Goal: Task Accomplishment & Management: Use online tool/utility

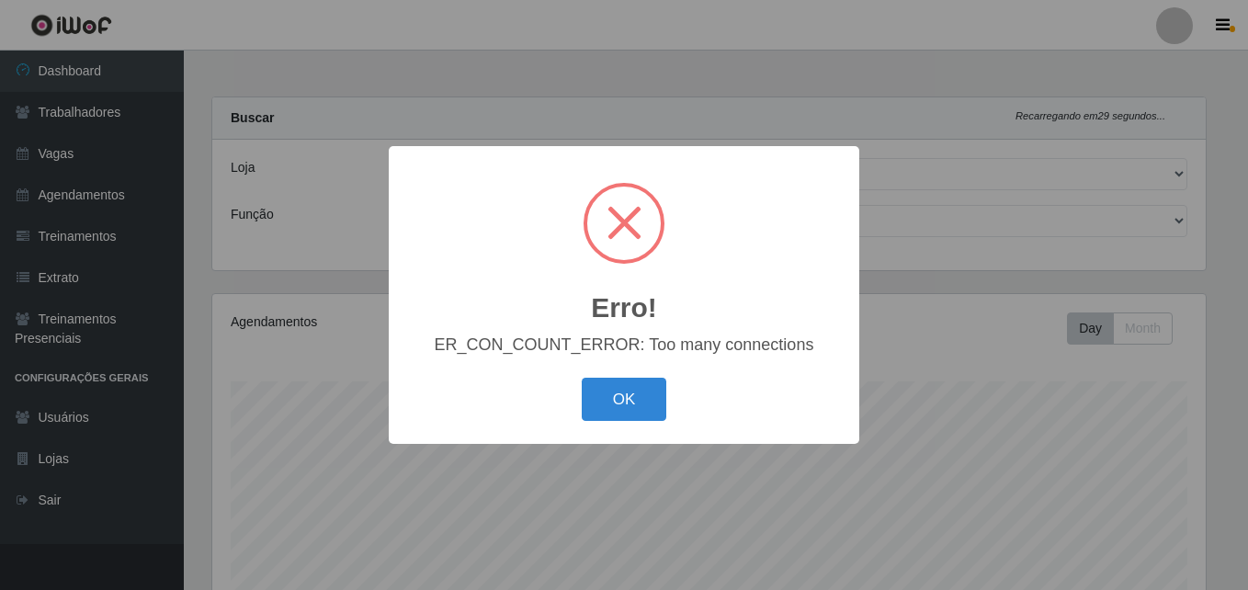
select select "521"
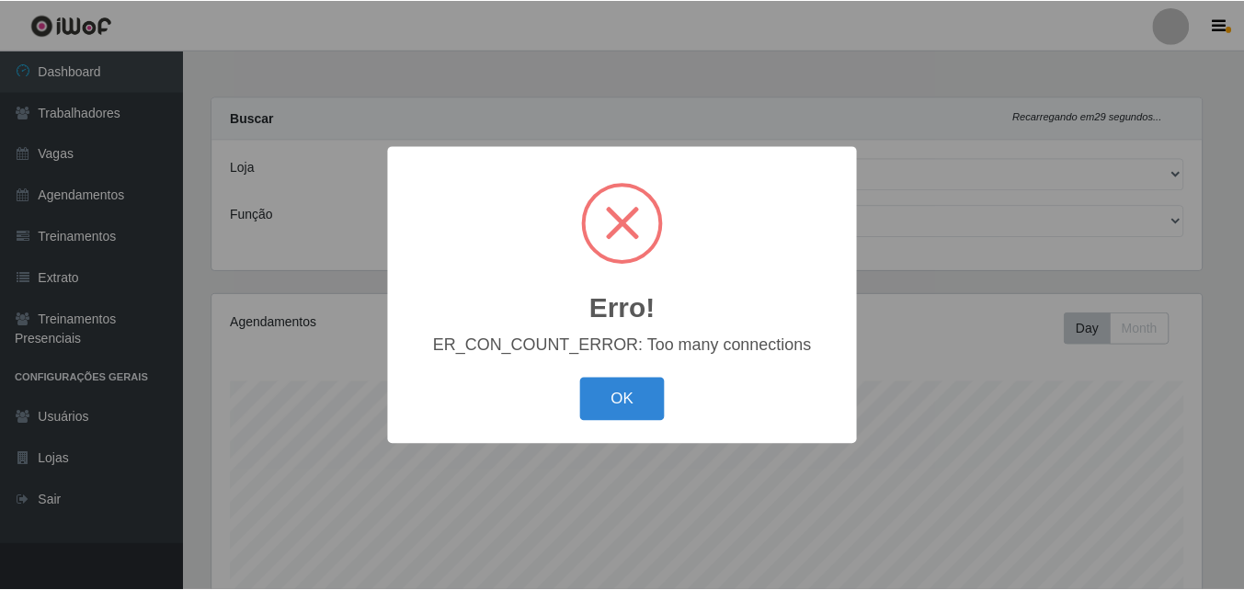
scroll to position [381, 994]
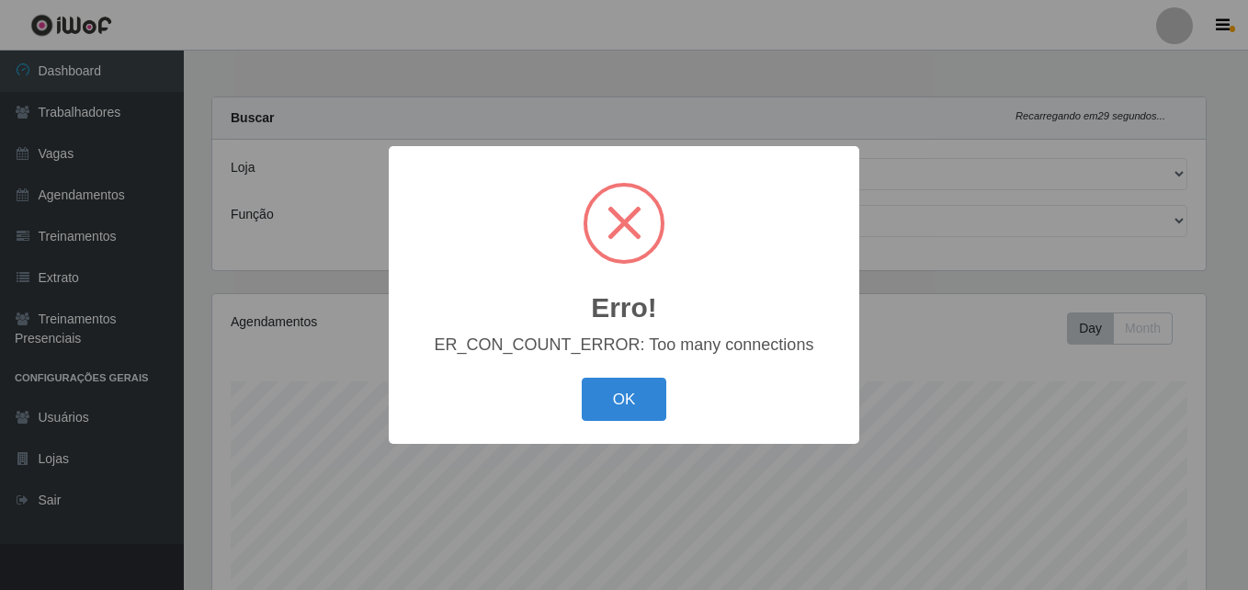
click at [596, 425] on div "OK Cancel" at bounding box center [624, 399] width 434 height 52
click at [637, 396] on button "OK" at bounding box center [624, 399] width 85 height 43
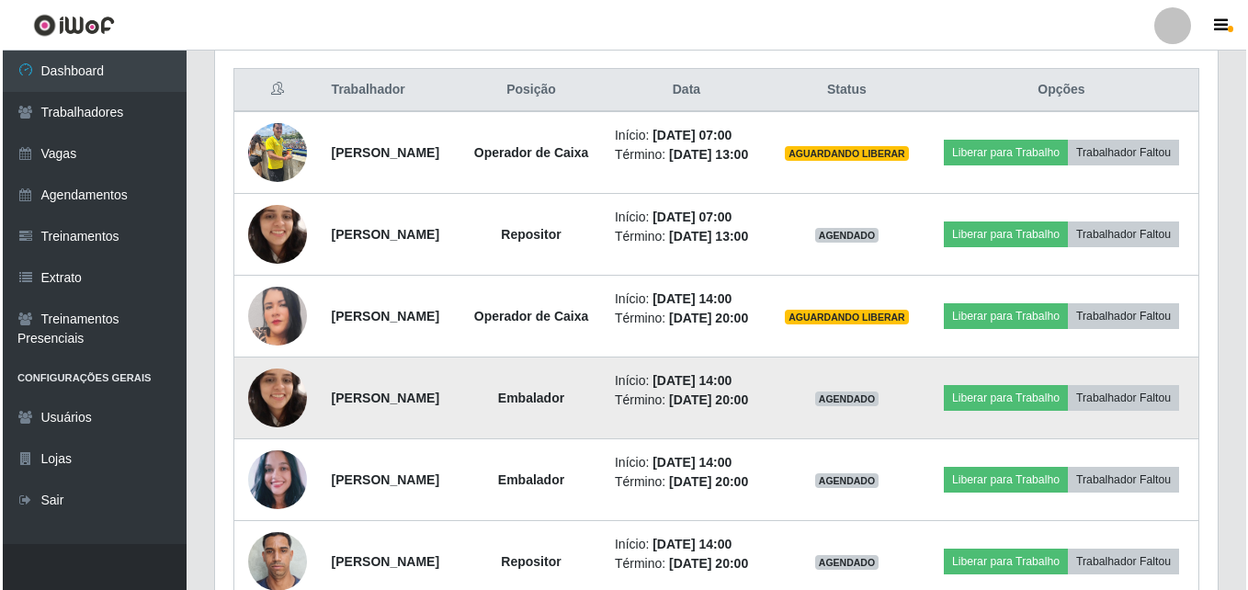
scroll to position [693, 0]
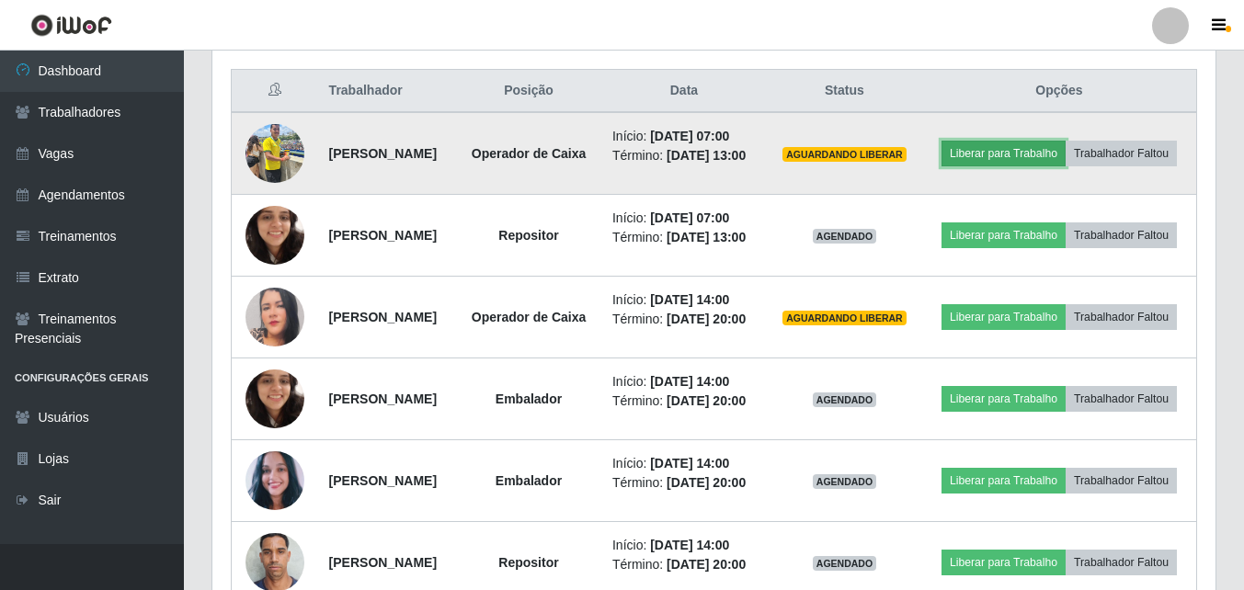
click at [1065, 149] on button "Liberar para Trabalho" at bounding box center [1003, 154] width 124 height 26
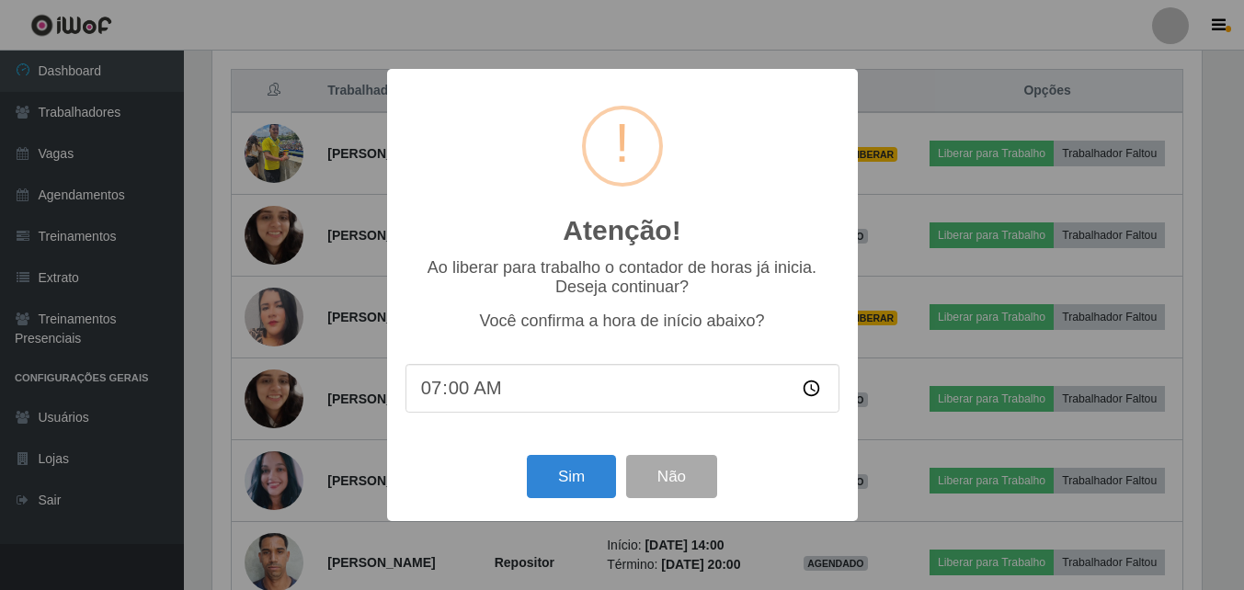
scroll to position [381, 994]
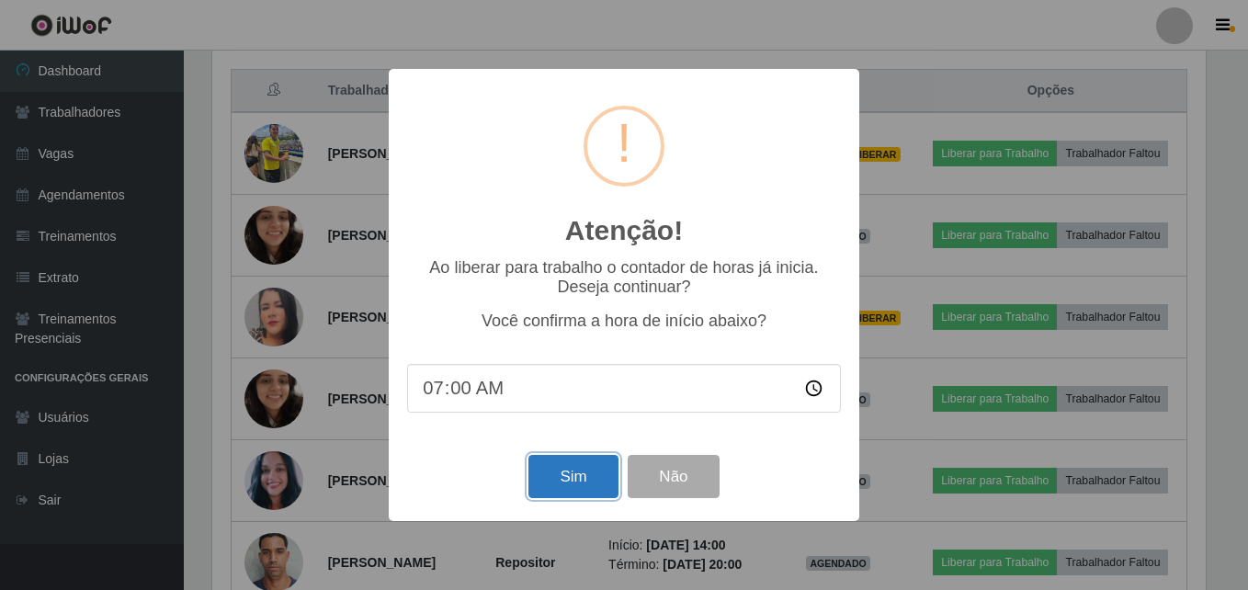
click at [596, 483] on button "Sim" at bounding box center [572, 476] width 89 height 43
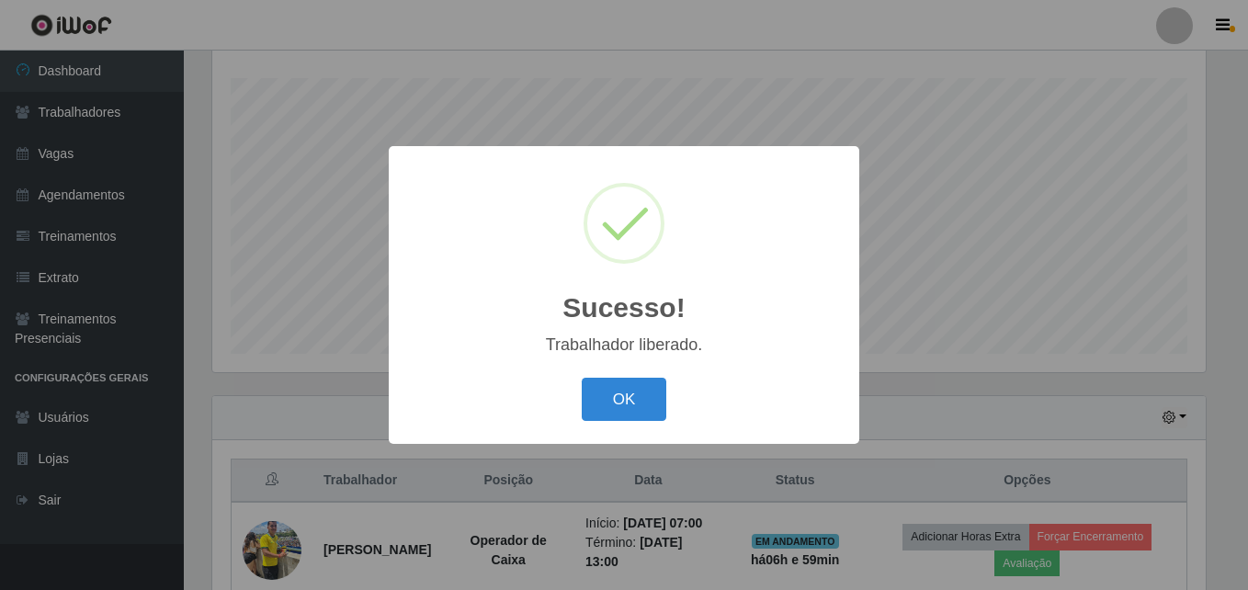
drag, startPoint x: 648, startPoint y: 418, endPoint x: 650, endPoint y: 405, distance: 13.0
click at [648, 416] on button "OK" at bounding box center [624, 399] width 85 height 43
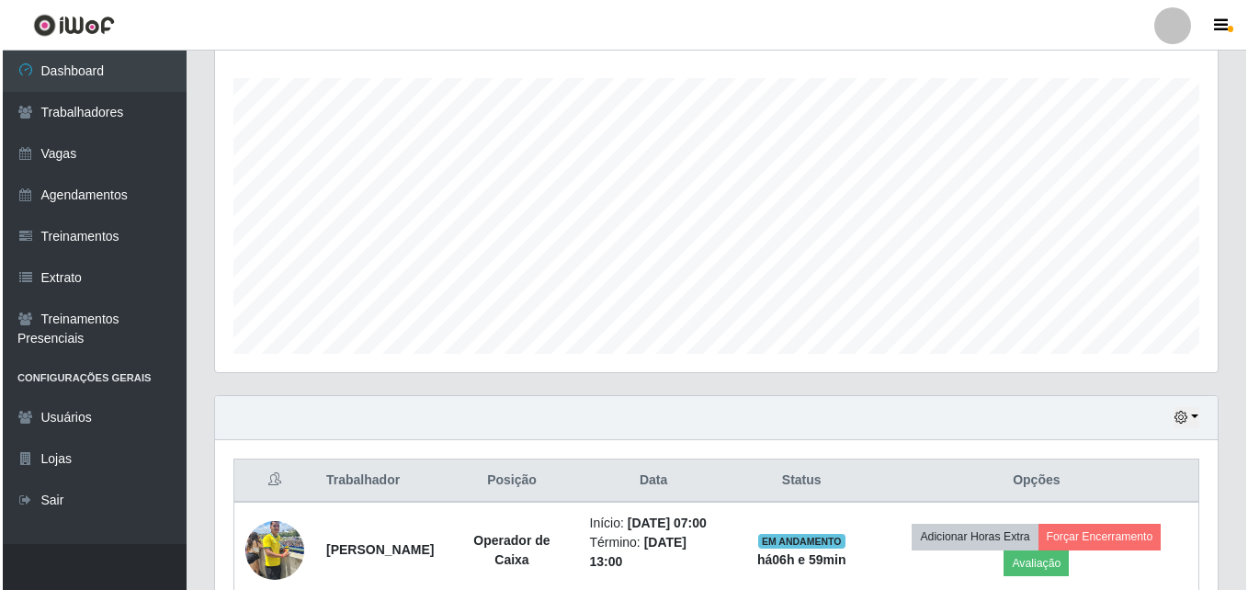
scroll to position [855, 0]
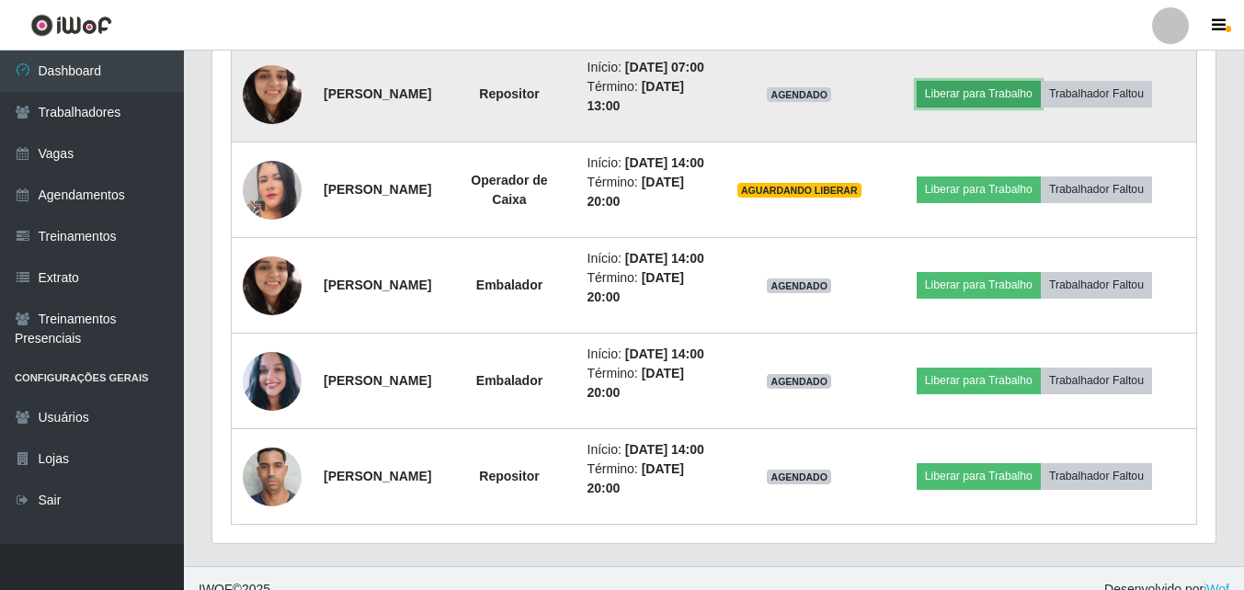
click at [986, 107] on button "Liberar para Trabalho" at bounding box center [978, 94] width 124 height 26
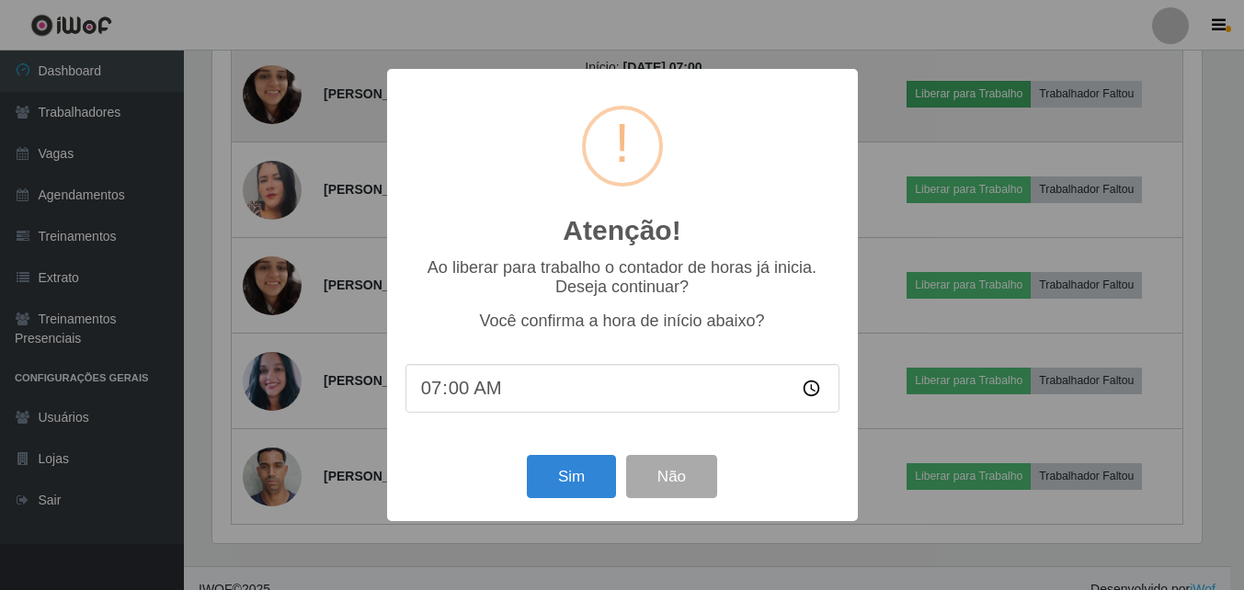
scroll to position [381, 994]
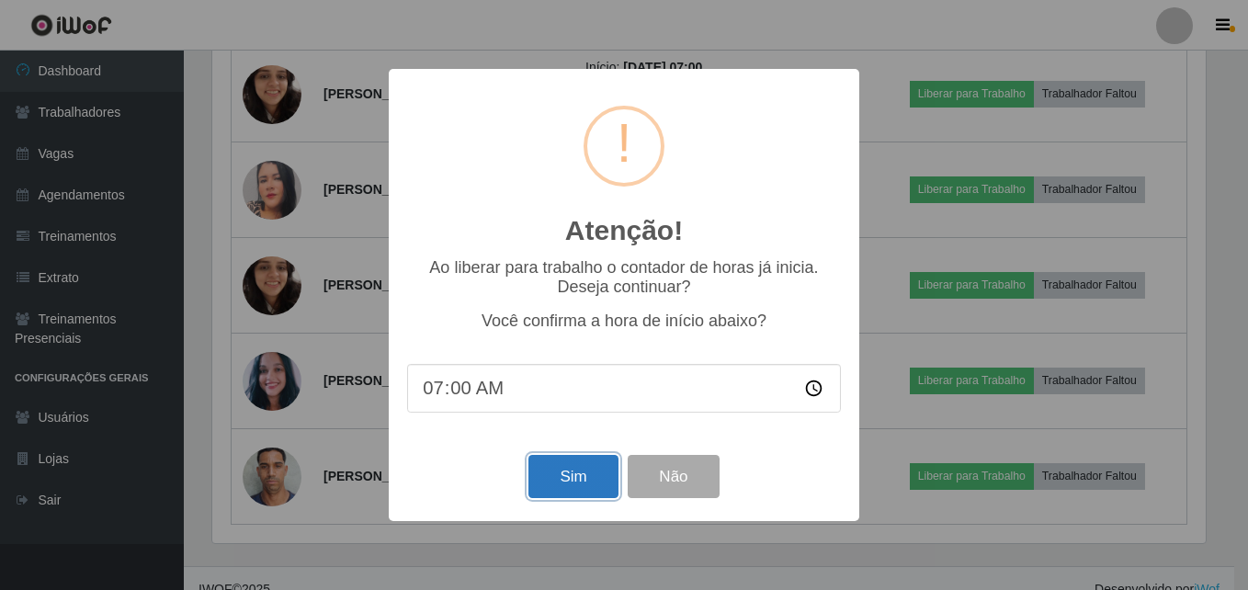
click at [582, 464] on button "Sim" at bounding box center [572, 476] width 89 height 43
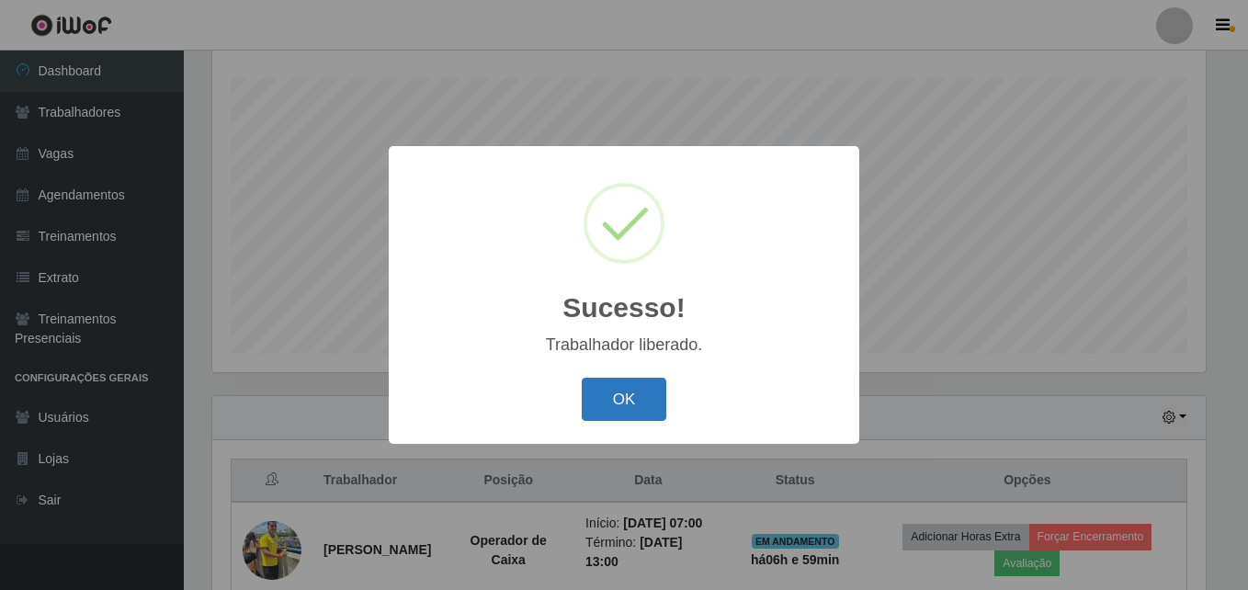
click at [642, 404] on button "OK" at bounding box center [624, 399] width 85 height 43
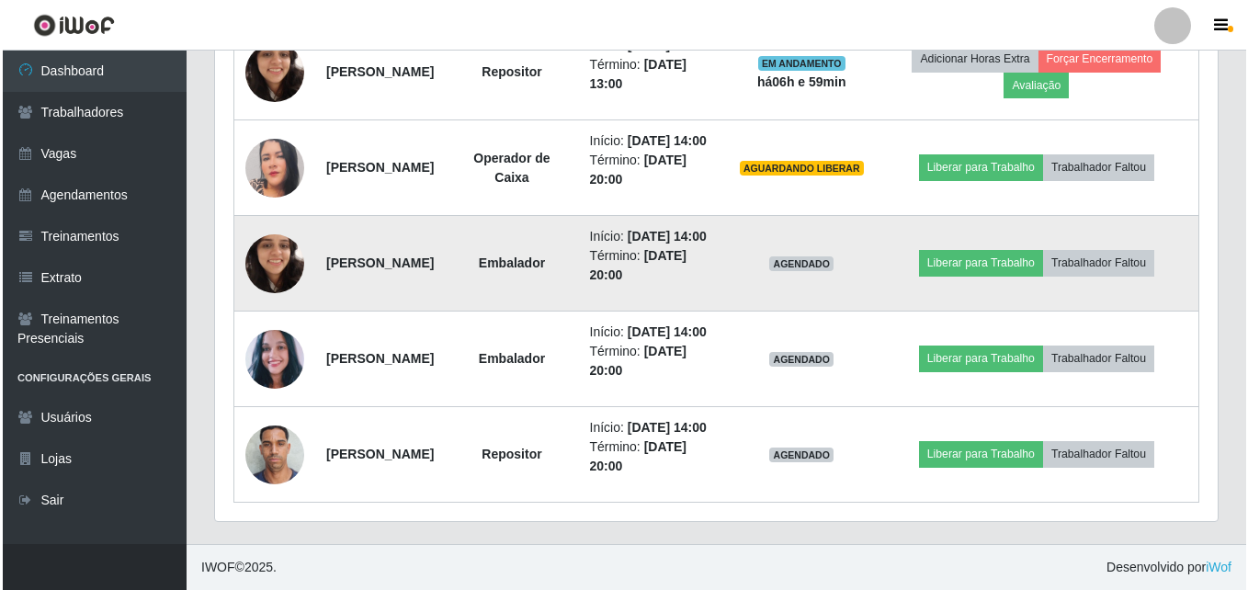
scroll to position [993, 0]
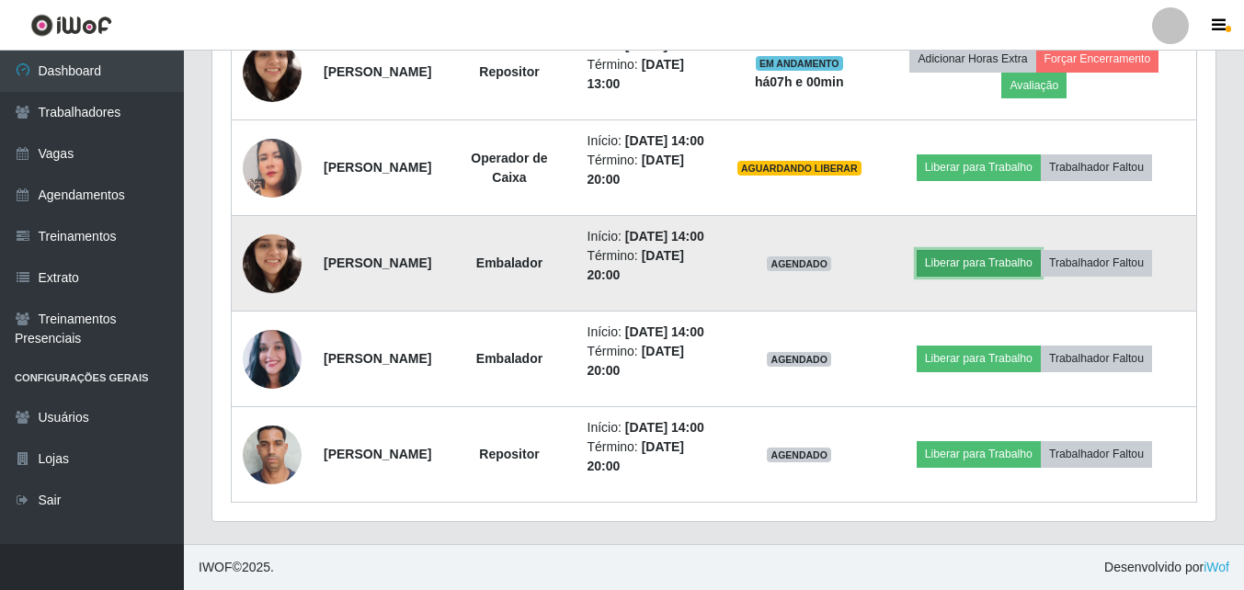
click at [974, 250] on button "Liberar para Trabalho" at bounding box center [978, 263] width 124 height 26
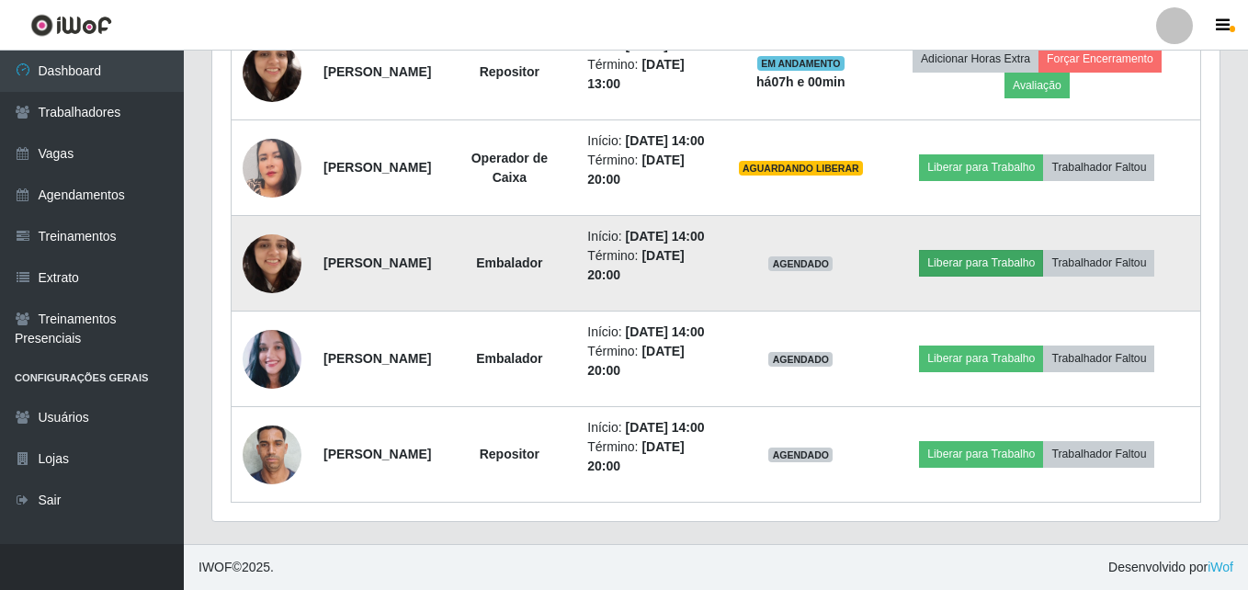
scroll to position [0, 0]
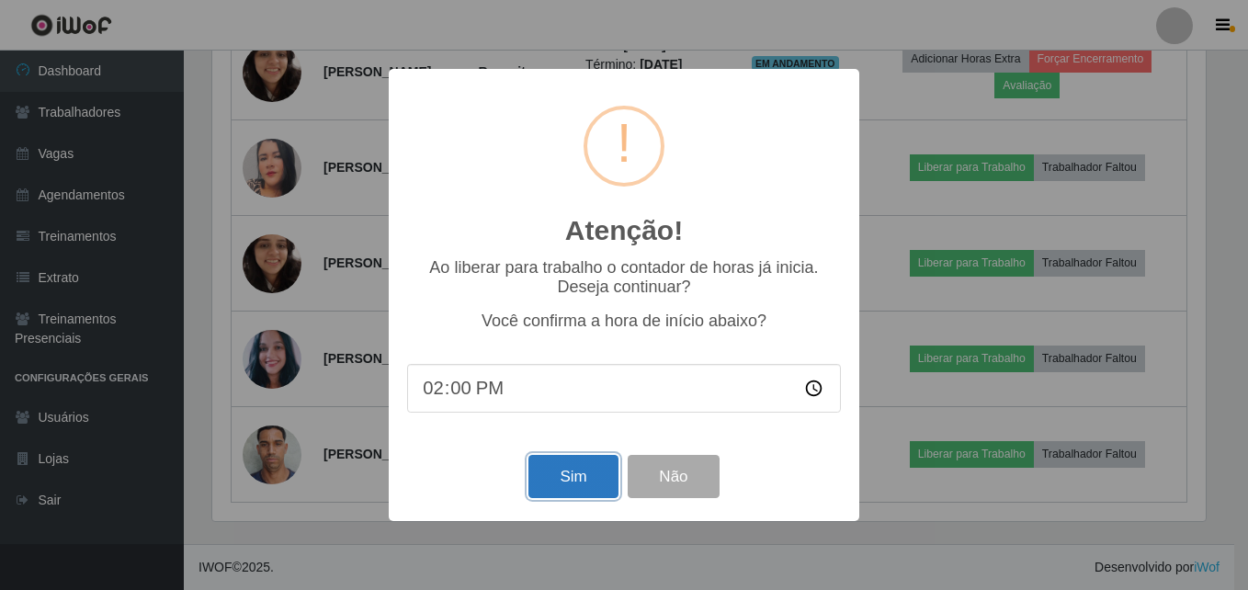
click at [579, 481] on button "Sim" at bounding box center [572, 476] width 89 height 43
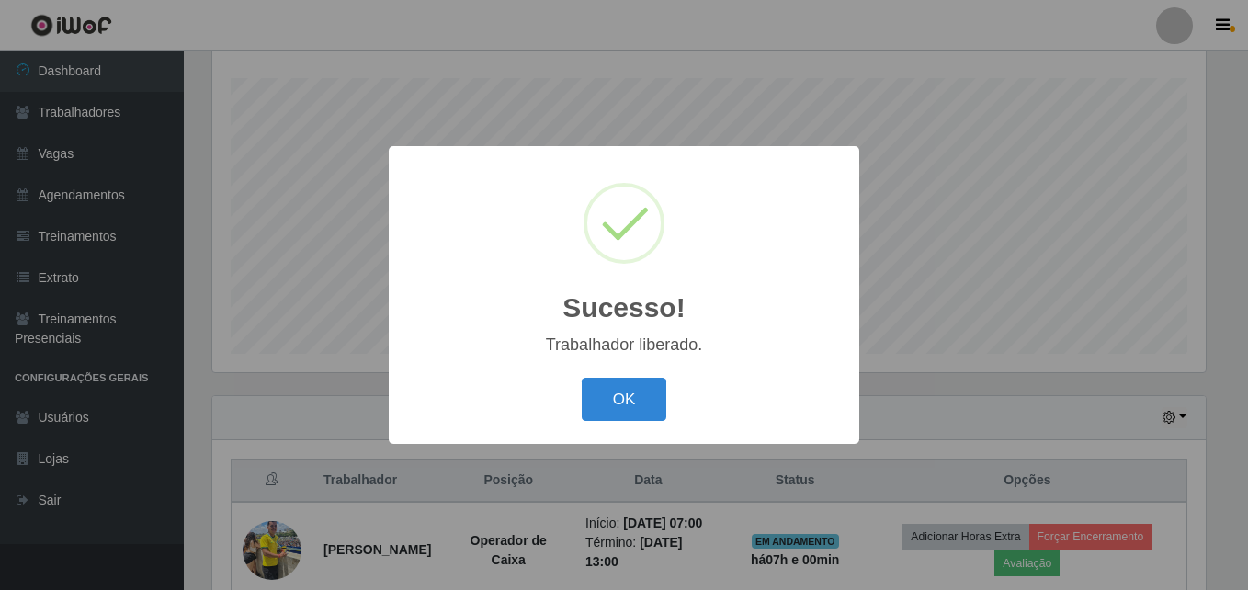
click at [648, 416] on button "OK" at bounding box center [624, 399] width 85 height 43
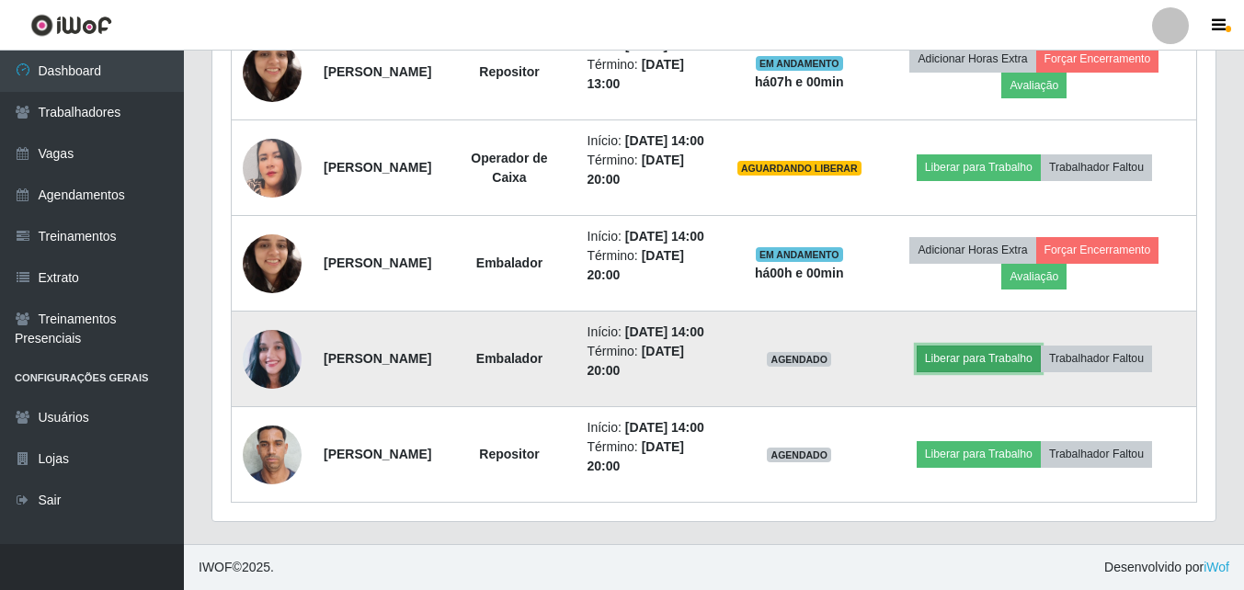
click at [1010, 346] on button "Liberar para Trabalho" at bounding box center [978, 359] width 124 height 26
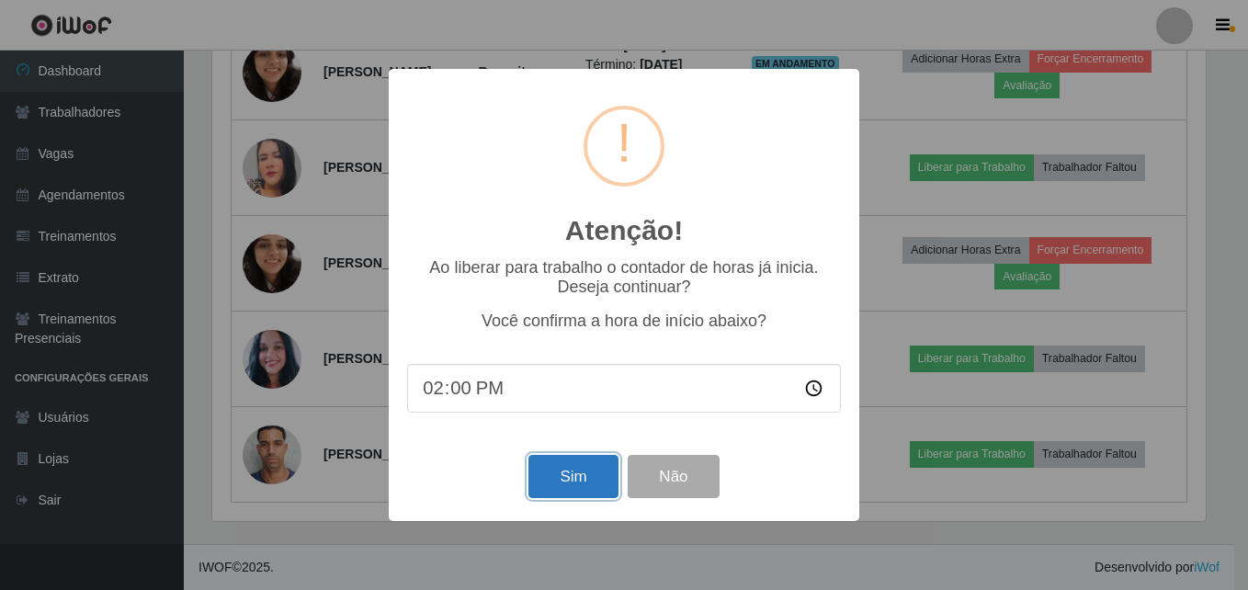
click at [542, 485] on button "Sim" at bounding box center [572, 476] width 89 height 43
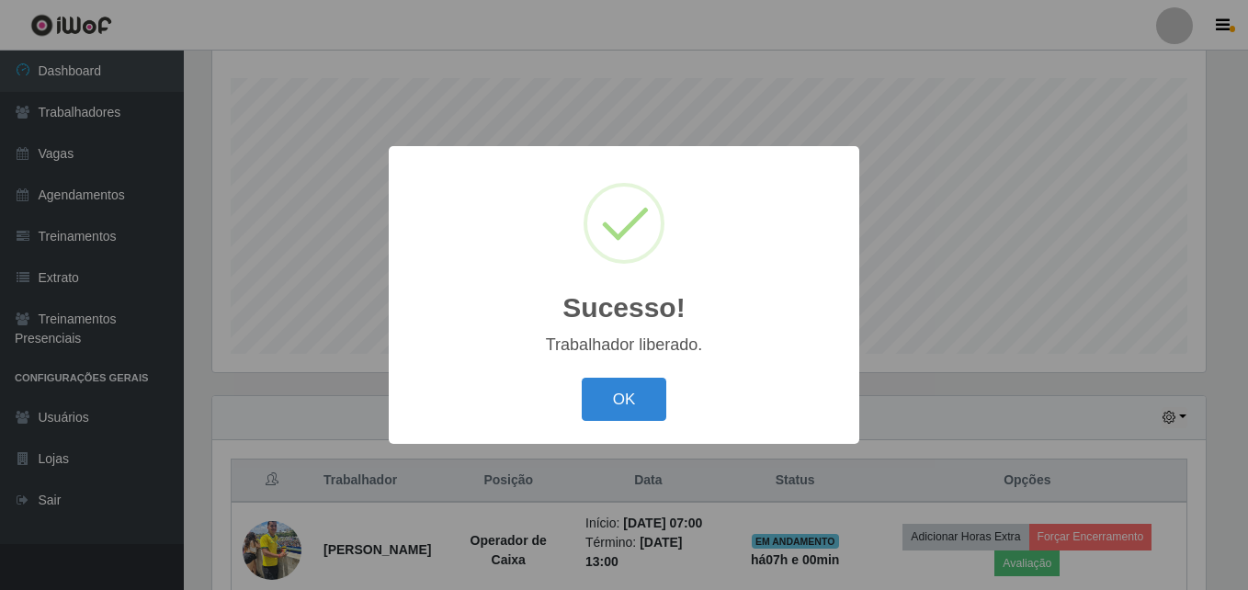
click at [565, 417] on div "OK Cancel" at bounding box center [624, 399] width 434 height 52
drag, startPoint x: 588, startPoint y: 401, endPoint x: 623, endPoint y: 396, distance: 35.2
click at [588, 400] on button "OK" at bounding box center [624, 399] width 85 height 43
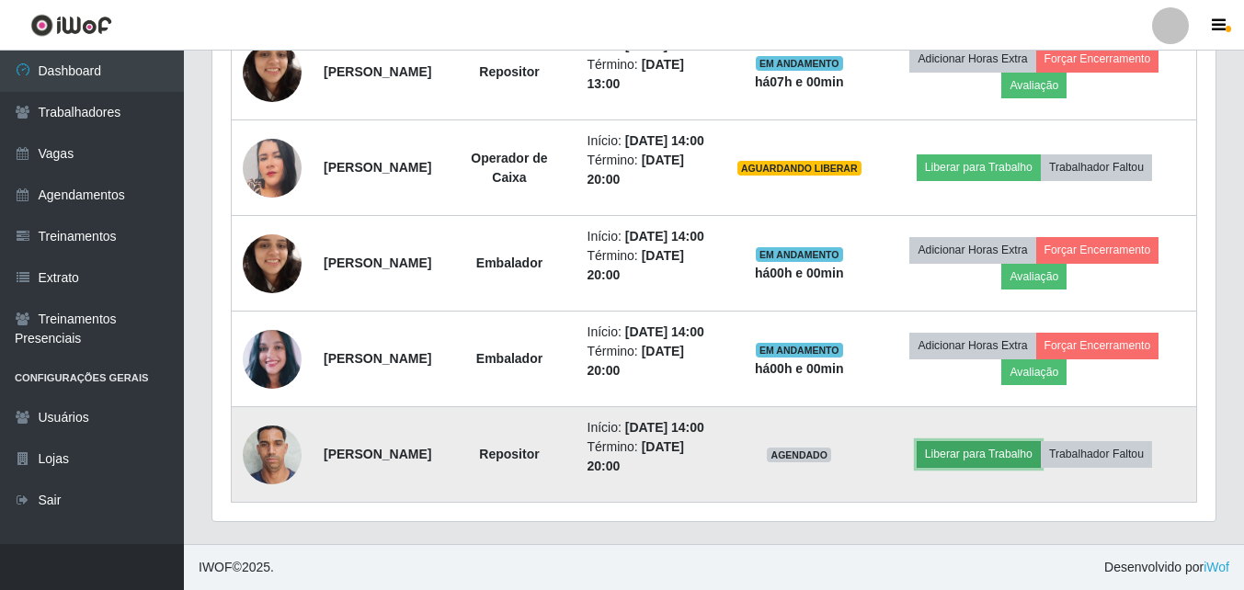
click at [983, 442] on button "Liberar para Trabalho" at bounding box center [978, 454] width 124 height 26
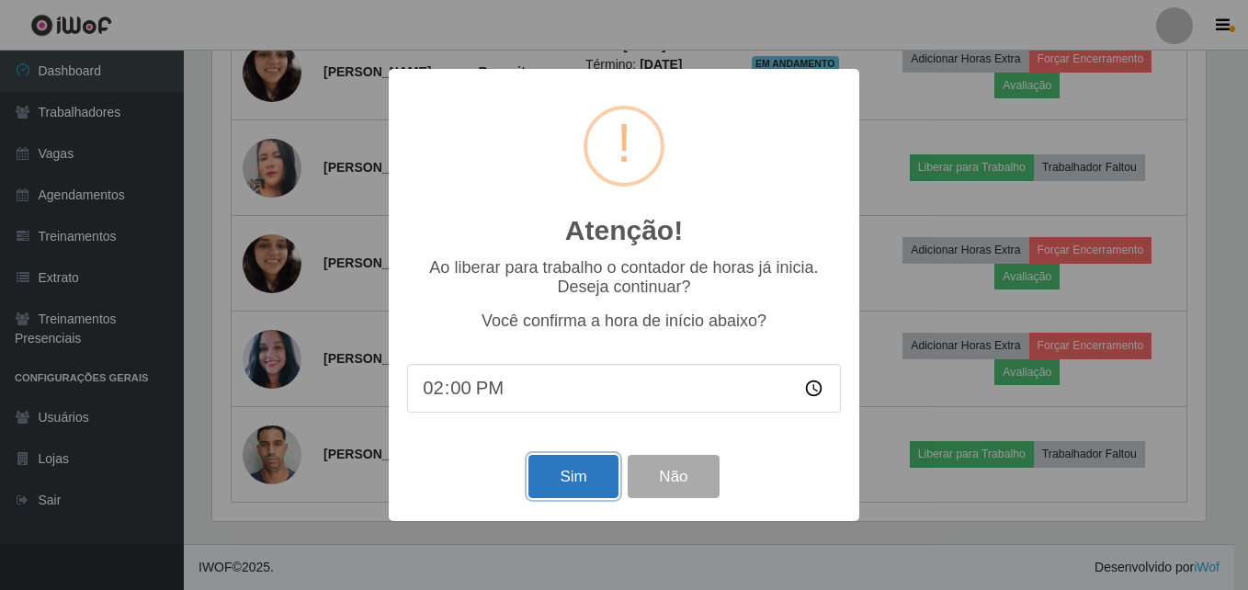
click at [584, 471] on button "Sim" at bounding box center [572, 476] width 89 height 43
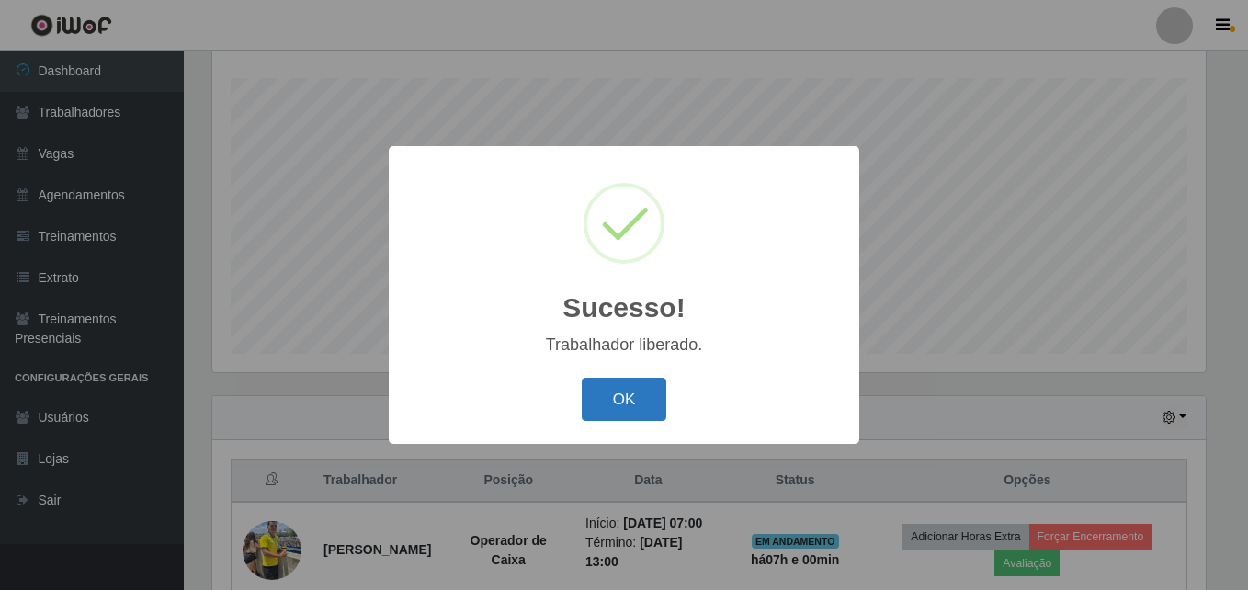
click at [626, 421] on button "OK" at bounding box center [624, 399] width 85 height 43
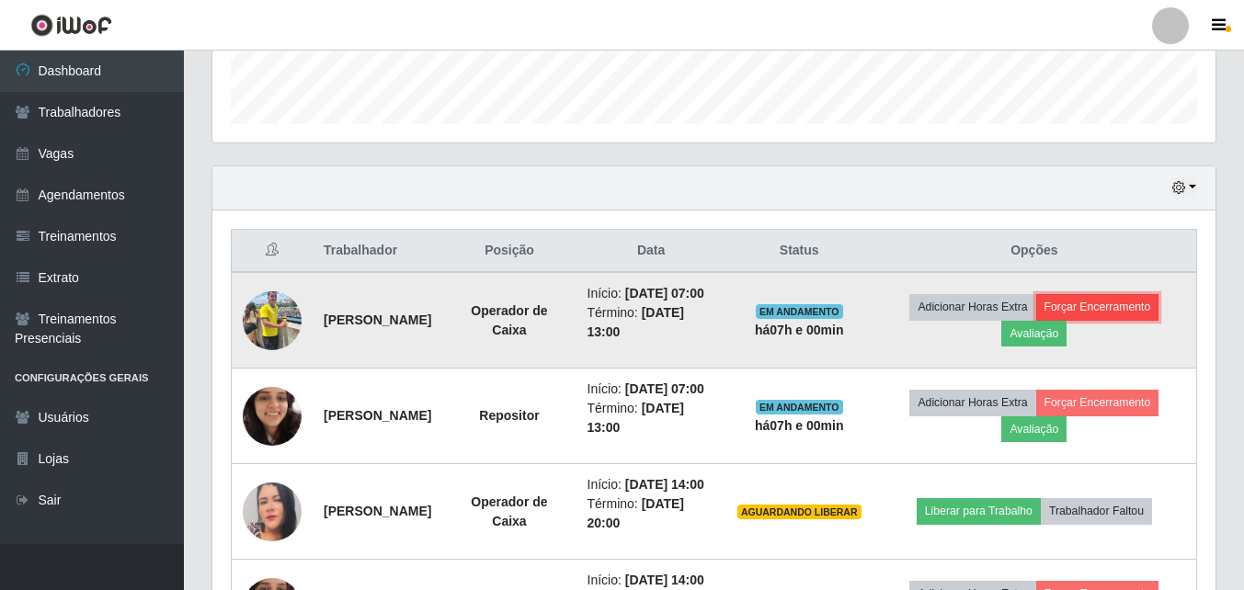
click at [1111, 311] on button "Forçar Encerramento" at bounding box center [1097, 307] width 123 height 26
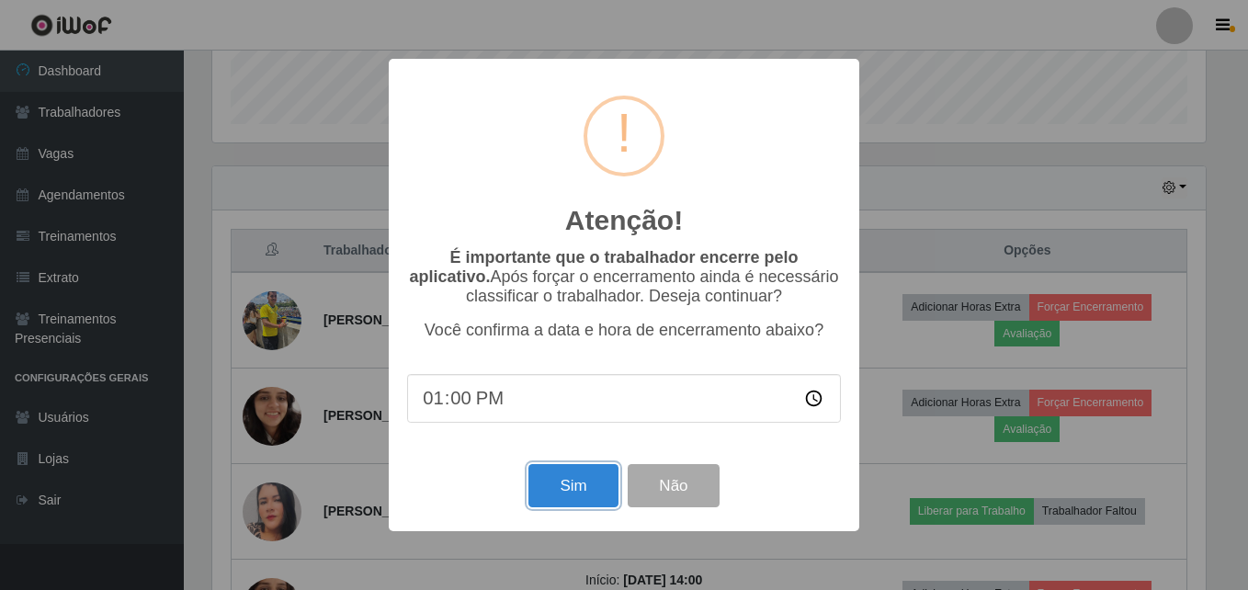
drag, startPoint x: 583, startPoint y: 486, endPoint x: 612, endPoint y: 480, distance: 30.1
click at [583, 487] on button "Sim" at bounding box center [572, 485] width 89 height 43
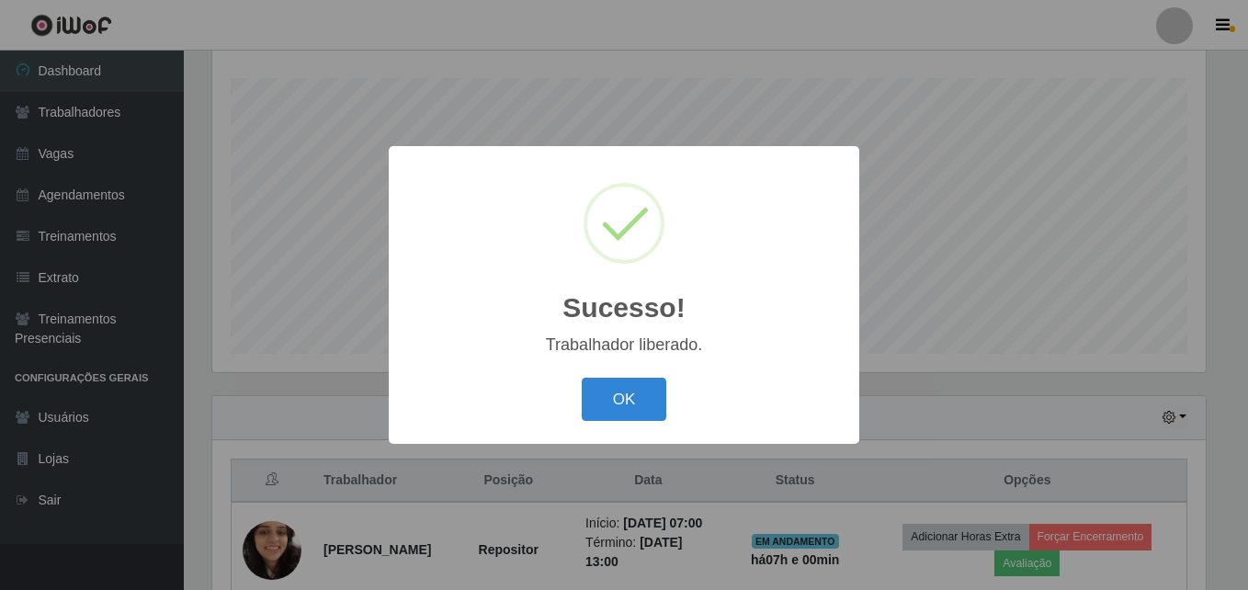
click at [575, 412] on div "OK Cancel" at bounding box center [624, 399] width 434 height 52
click at [650, 400] on button "OK" at bounding box center [624, 399] width 85 height 43
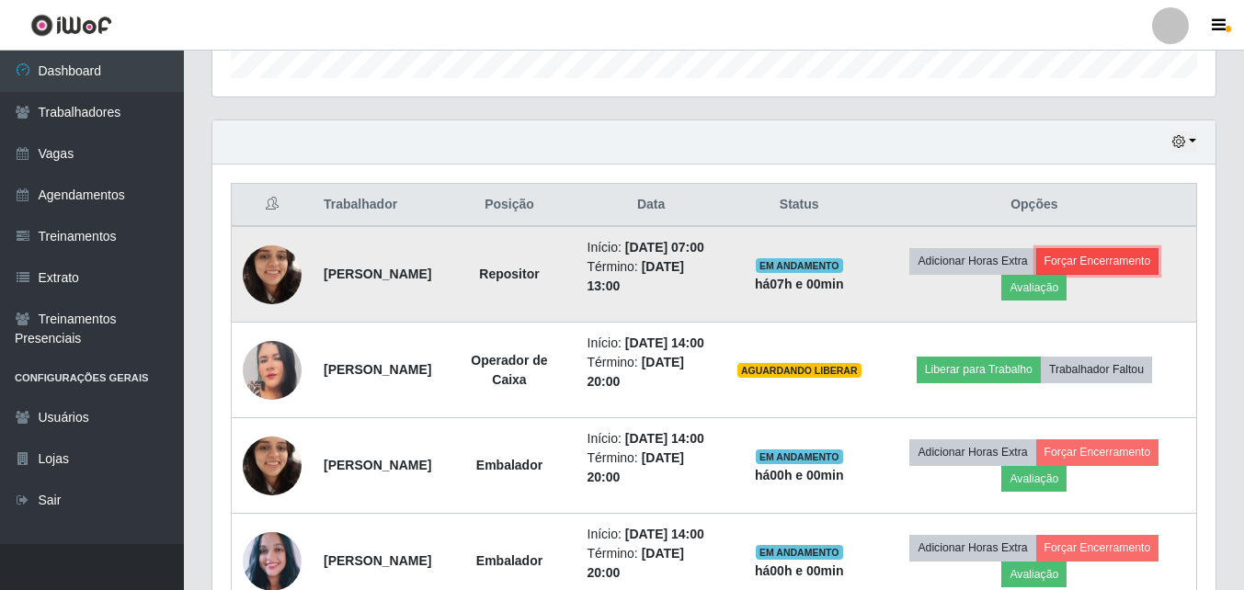
click at [1119, 268] on button "Forçar Encerramento" at bounding box center [1097, 261] width 123 height 26
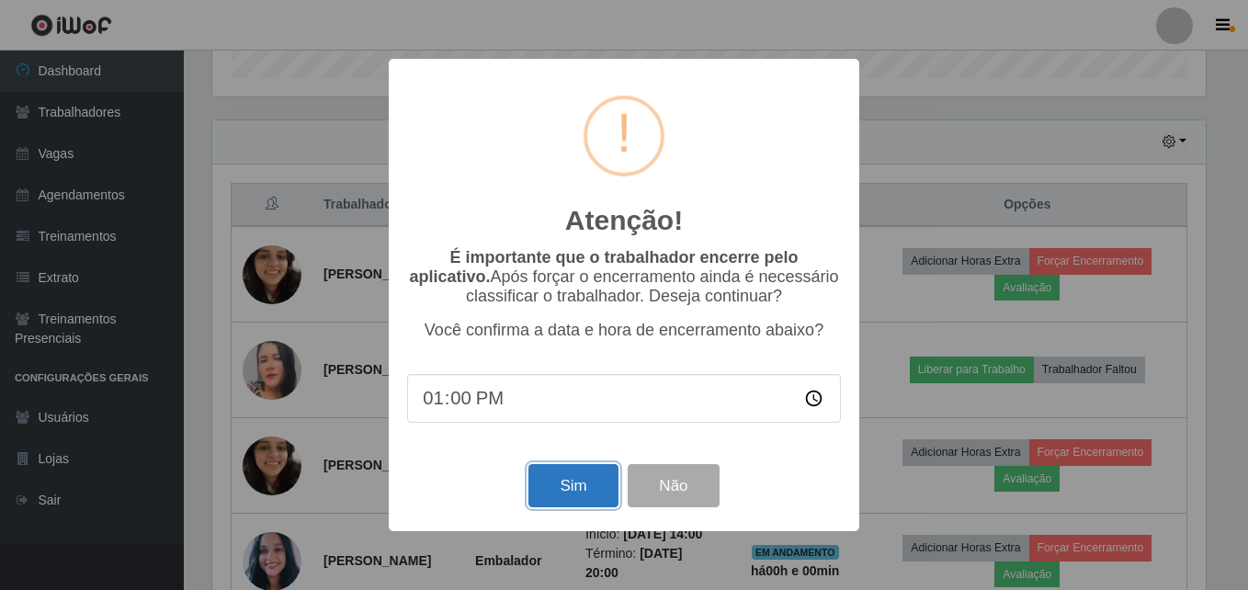
click at [563, 487] on button "Sim" at bounding box center [572, 485] width 89 height 43
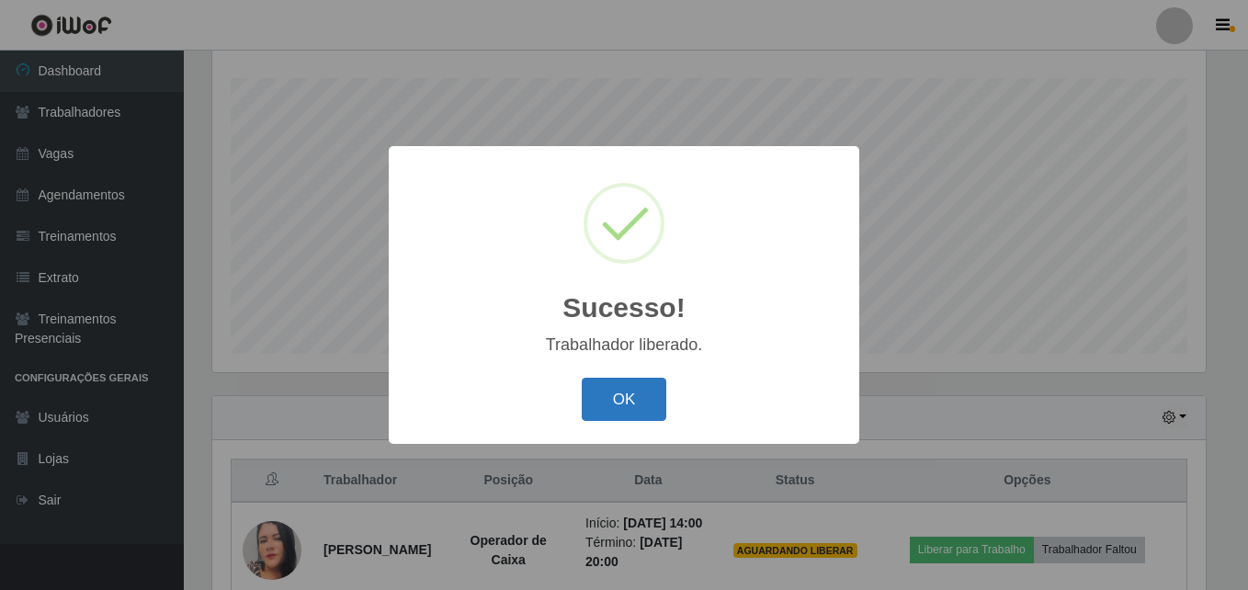
drag, startPoint x: 620, startPoint y: 400, endPoint x: 612, endPoint y: 407, distance: 11.1
click at [618, 403] on button "OK" at bounding box center [624, 399] width 85 height 43
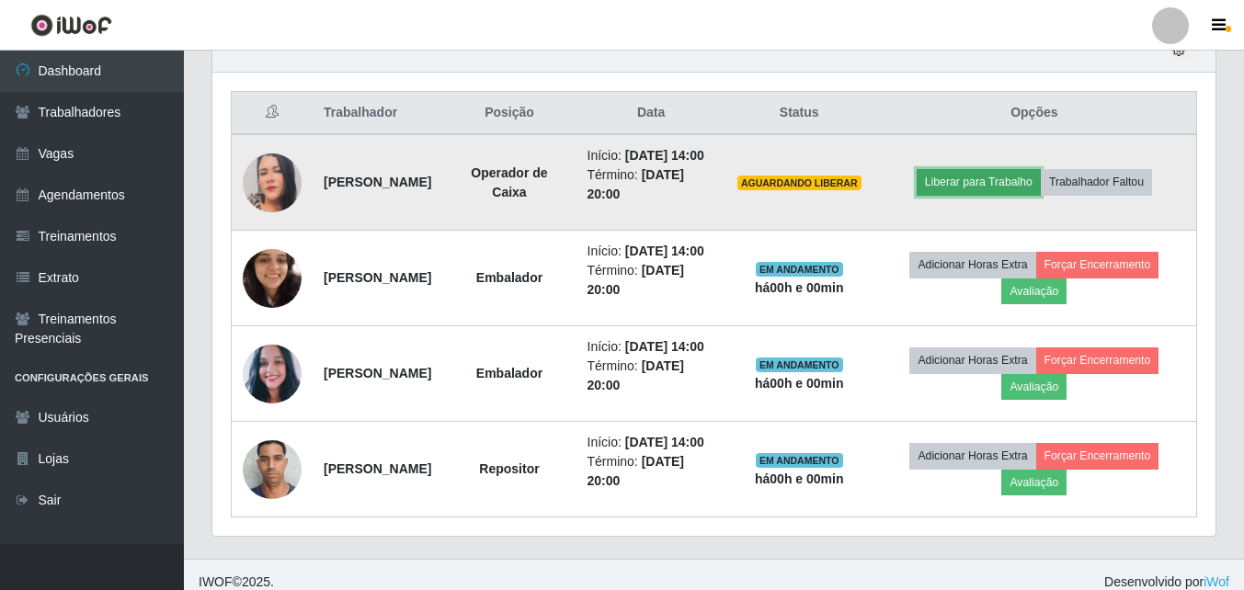
click at [955, 195] on button "Liberar para Trabalho" at bounding box center [978, 182] width 124 height 26
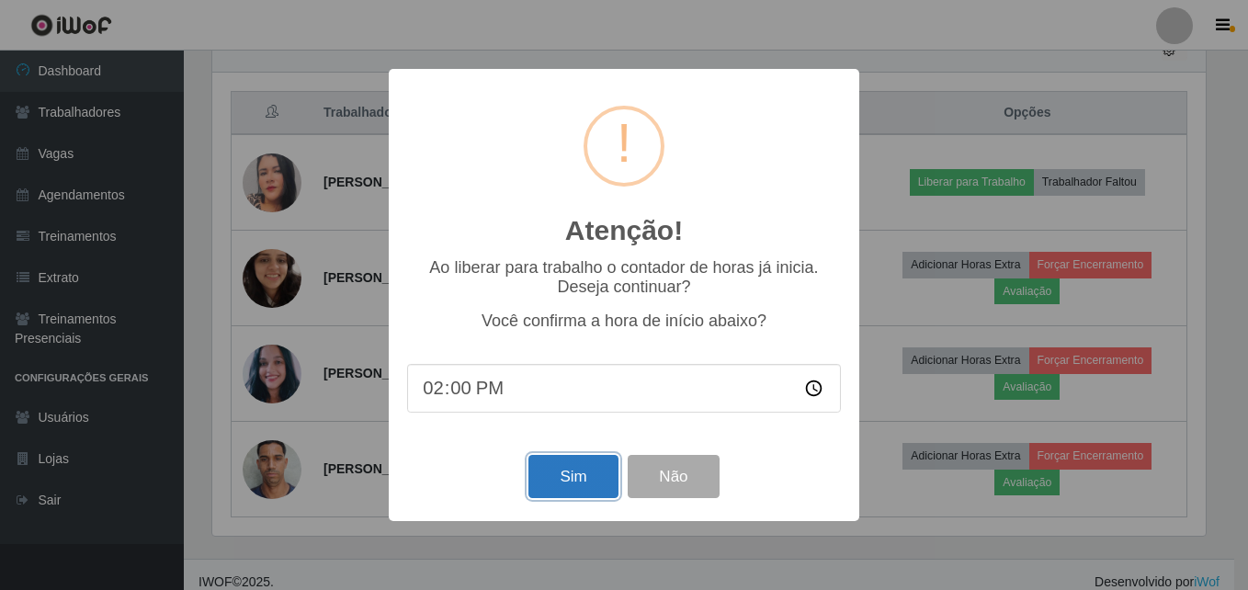
click at [565, 476] on button "Sim" at bounding box center [572, 476] width 89 height 43
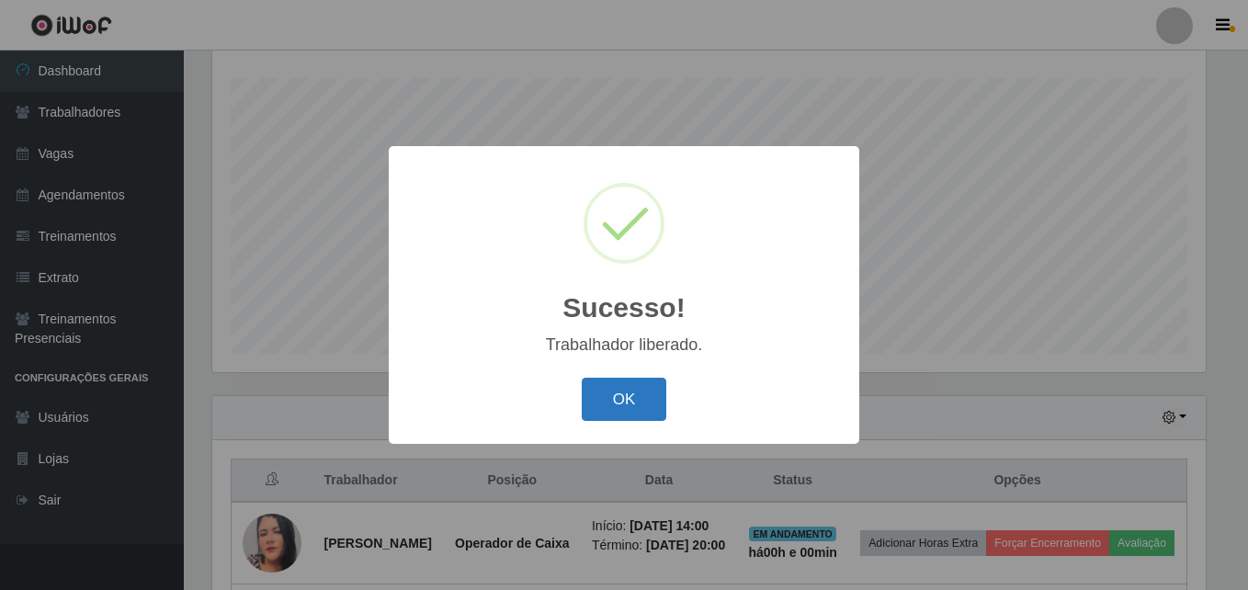
click at [640, 393] on button "OK" at bounding box center [624, 399] width 85 height 43
